Goal: Task Accomplishment & Management: Manage account settings

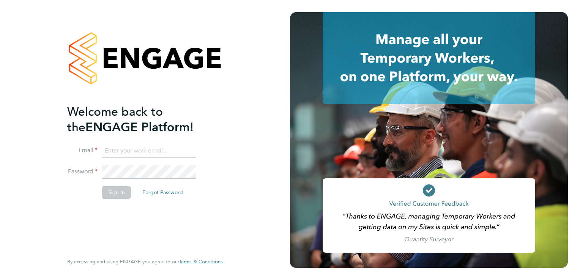
type input "[PERSON_NAME][EMAIL_ADDRESS][PERSON_NAME][DOMAIN_NAME]"
click at [114, 195] on button "Sign In" at bounding box center [116, 192] width 29 height 12
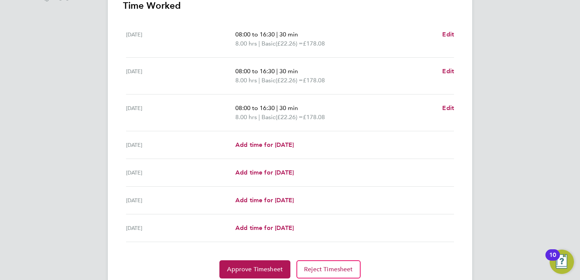
scroll to position [228, 0]
click at [266, 268] on span "Approve Timesheet" at bounding box center [255, 269] width 56 height 8
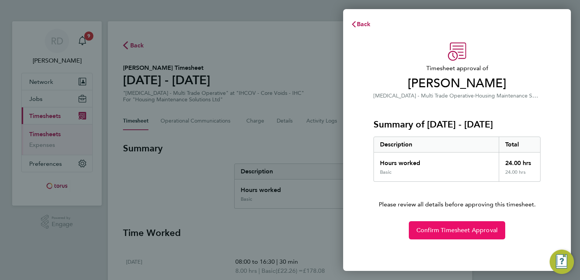
drag, startPoint x: 451, startPoint y: 228, endPoint x: 423, endPoint y: 230, distance: 28.5
click at [451, 228] on span "Confirm Timesheet Approval" at bounding box center [456, 230] width 81 height 8
